Goal: Transaction & Acquisition: Obtain resource

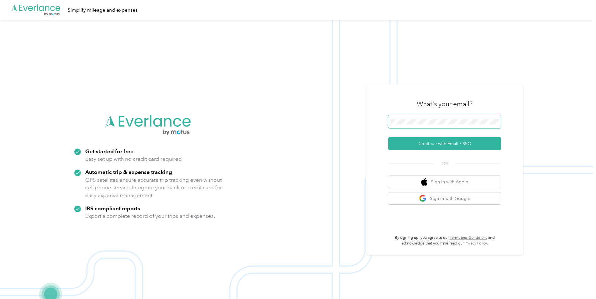
click at [424, 118] on span at bounding box center [444, 121] width 113 height 13
click at [447, 144] on button "Continue with Email / SSO" at bounding box center [444, 143] width 113 height 13
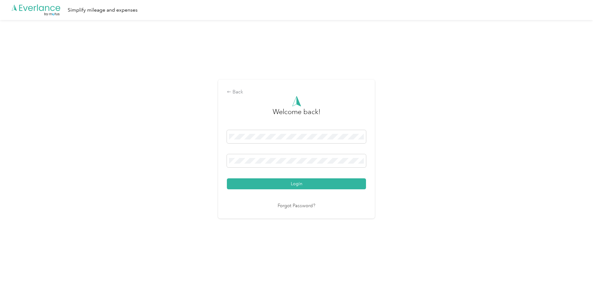
click at [379, 168] on div "Back Welcome back! Login Forgot Password?" at bounding box center [296, 151] width 592 height 263
click at [312, 185] on button "Login" at bounding box center [296, 183] width 139 height 11
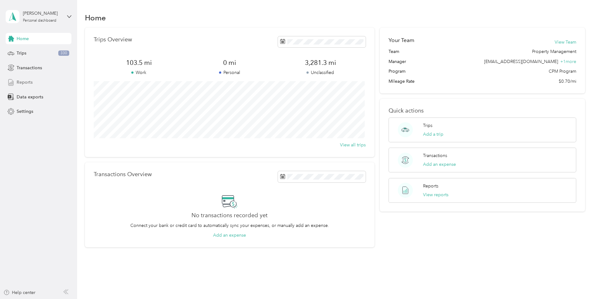
click at [28, 82] on span "Reports" at bounding box center [25, 82] width 16 height 7
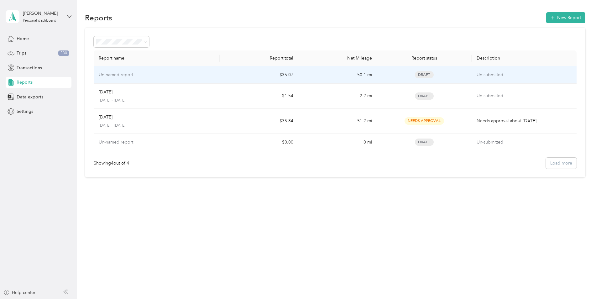
click at [114, 78] on td "Un-named report" at bounding box center [157, 75] width 126 height 18
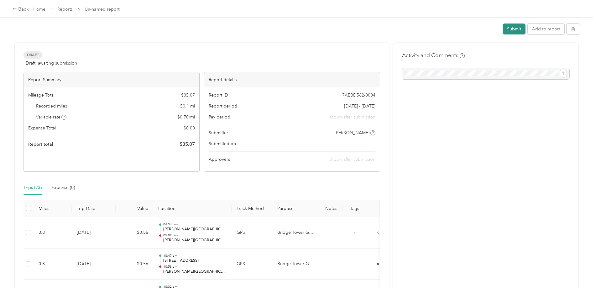
click at [517, 30] on button "Submit" at bounding box center [513, 28] width 23 height 11
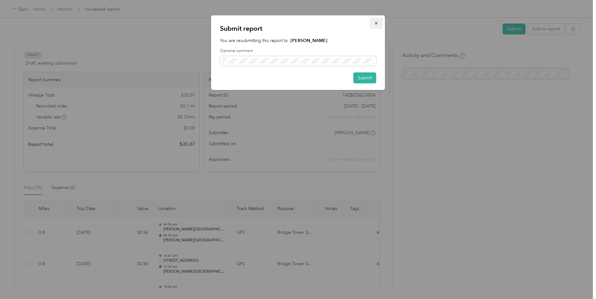
click at [378, 23] on button "button" at bounding box center [375, 23] width 13 height 11
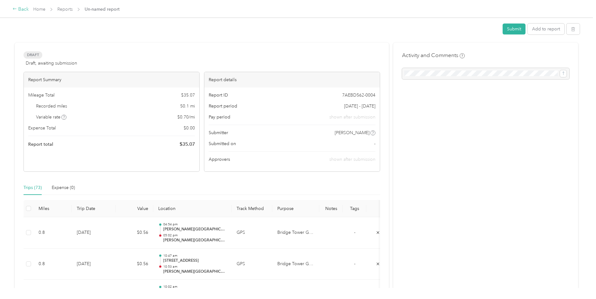
click at [15, 9] on icon at bounding box center [15, 9] width 4 height 4
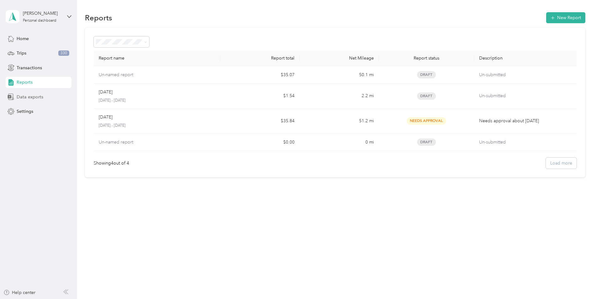
click at [28, 95] on span "Data exports" at bounding box center [30, 97] width 27 height 7
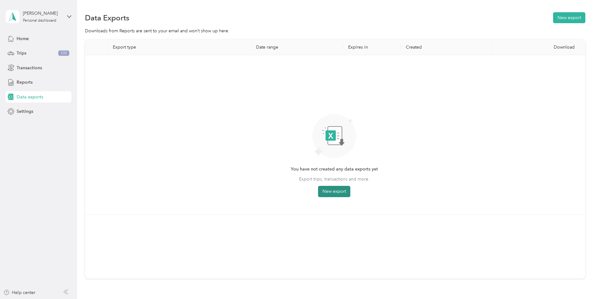
click at [337, 192] on button "New export" at bounding box center [334, 191] width 32 height 11
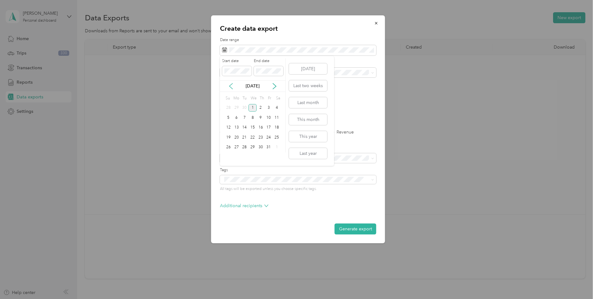
click at [230, 86] on icon at bounding box center [231, 86] width 6 height 6
click at [235, 109] on div "1" at bounding box center [236, 108] width 8 height 8
click at [244, 148] on div "30" at bounding box center [244, 147] width 8 height 8
click at [242, 132] on label "Trips" at bounding box center [246, 132] width 16 height 4
click at [265, 97] on li "Bridge Tower Group" at bounding box center [298, 94] width 156 height 11
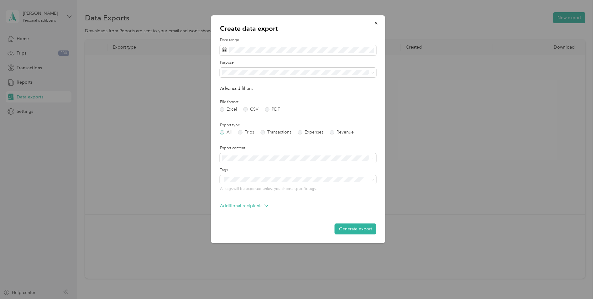
click at [221, 131] on label "All" at bounding box center [226, 132] width 12 height 4
click at [345, 228] on button "Generate export" at bounding box center [355, 228] width 42 height 11
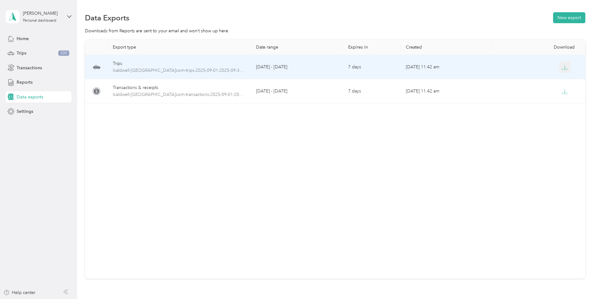
click at [565, 67] on icon "button" at bounding box center [564, 68] width 6 height 6
